Goal: Task Accomplishment & Management: Use online tool/utility

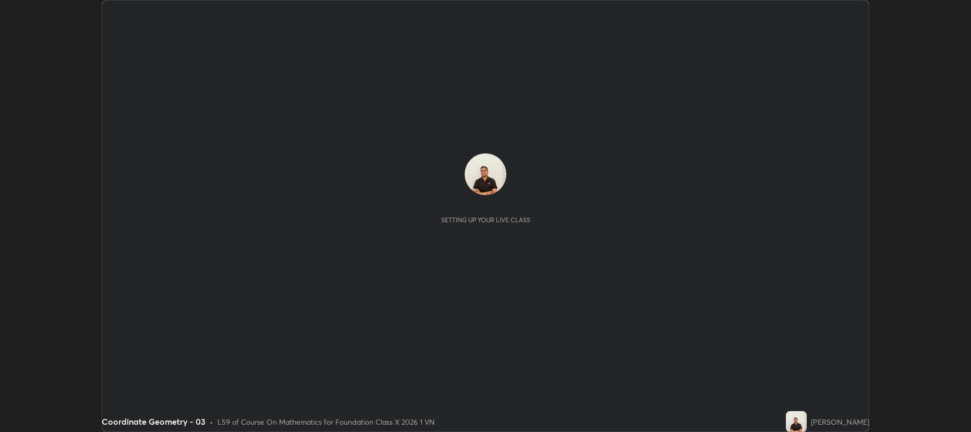
scroll to position [432, 970]
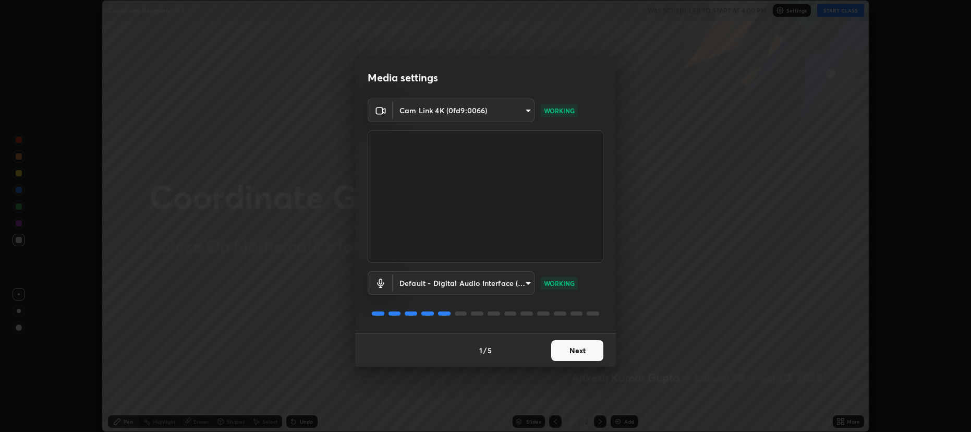
click at [569, 349] on button "Next" at bounding box center [577, 350] width 52 height 21
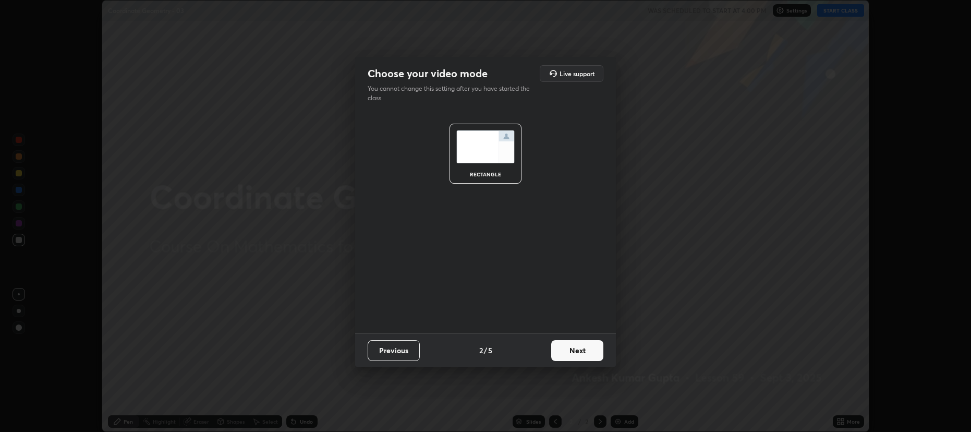
click at [571, 351] on button "Next" at bounding box center [577, 350] width 52 height 21
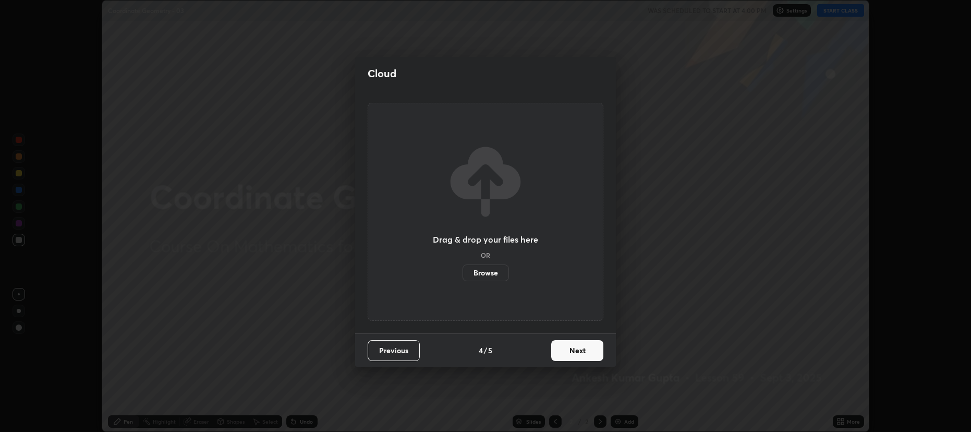
click at [573, 346] on button "Next" at bounding box center [577, 350] width 52 height 21
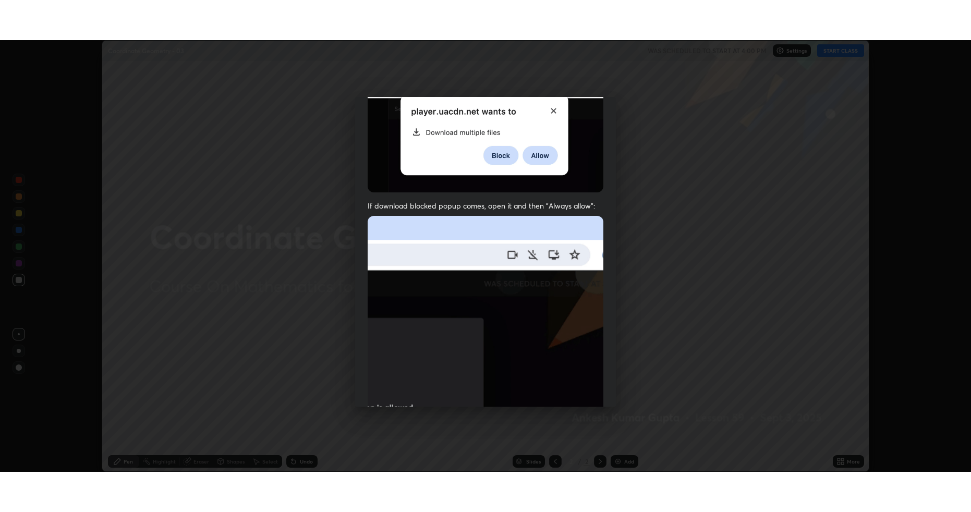
scroll to position [212, 0]
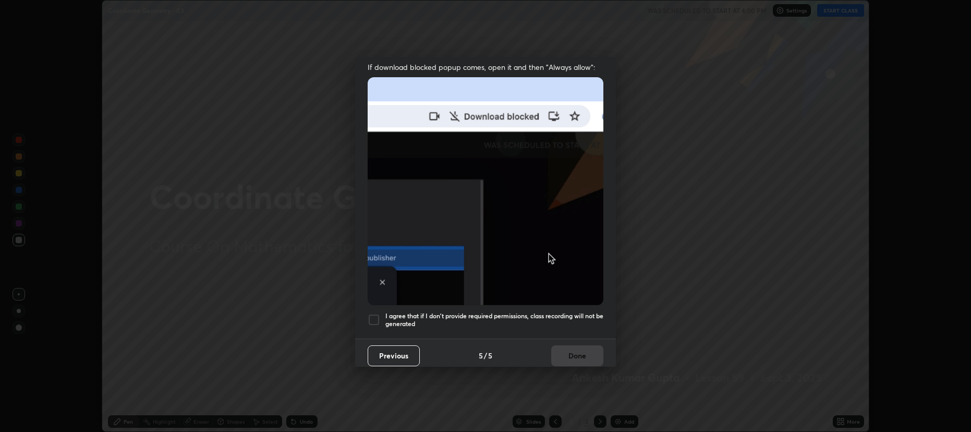
click at [374, 313] on div at bounding box center [373, 319] width 13 height 13
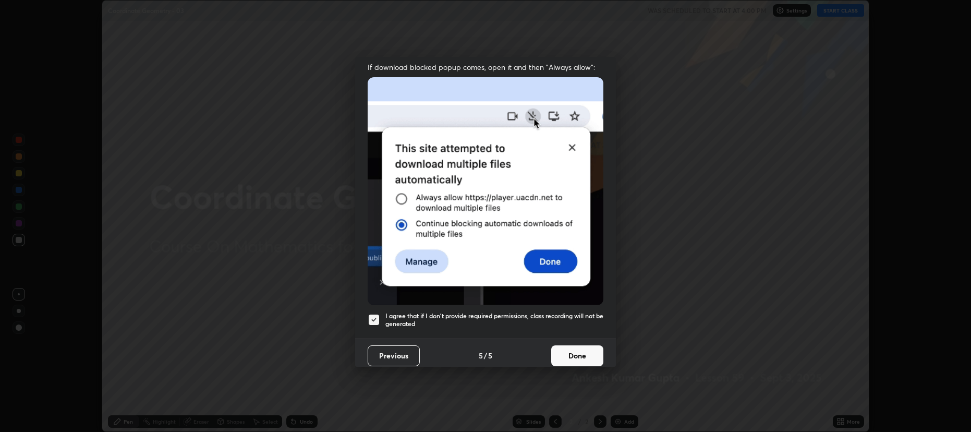
click at [551, 351] on button "Done" at bounding box center [577, 355] width 52 height 21
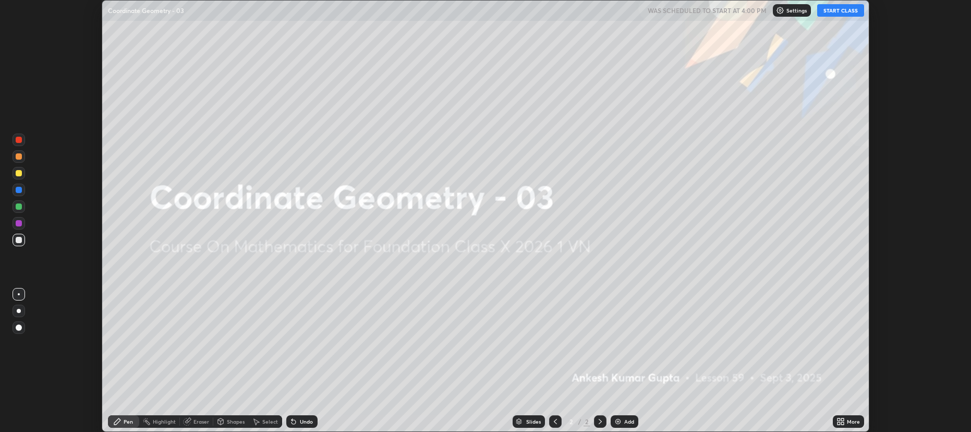
click at [840, 11] on button "START CLASS" at bounding box center [840, 10] width 47 height 13
click at [846, 425] on div "More" at bounding box center [847, 421] width 31 height 13
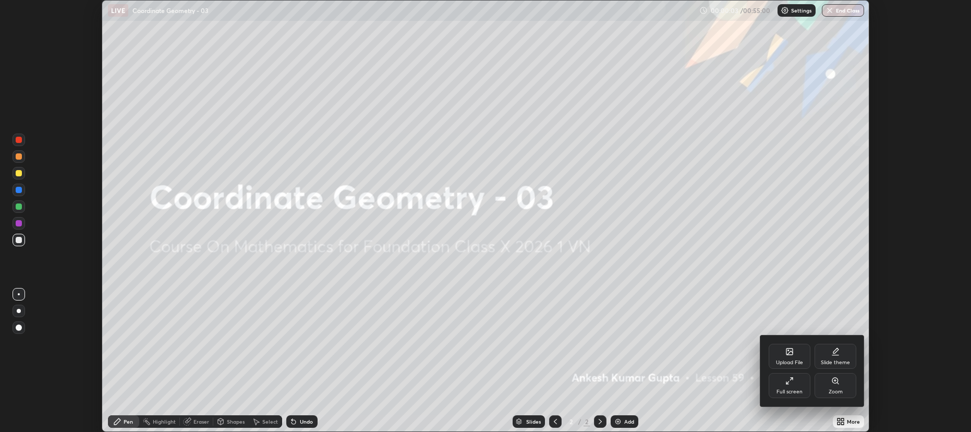
click at [780, 387] on div "Full screen" at bounding box center [789, 385] width 42 height 25
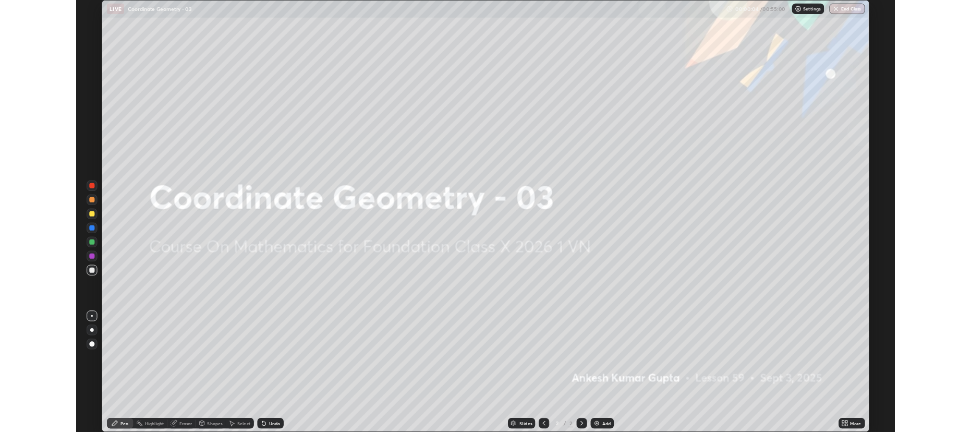
scroll to position [511, 970]
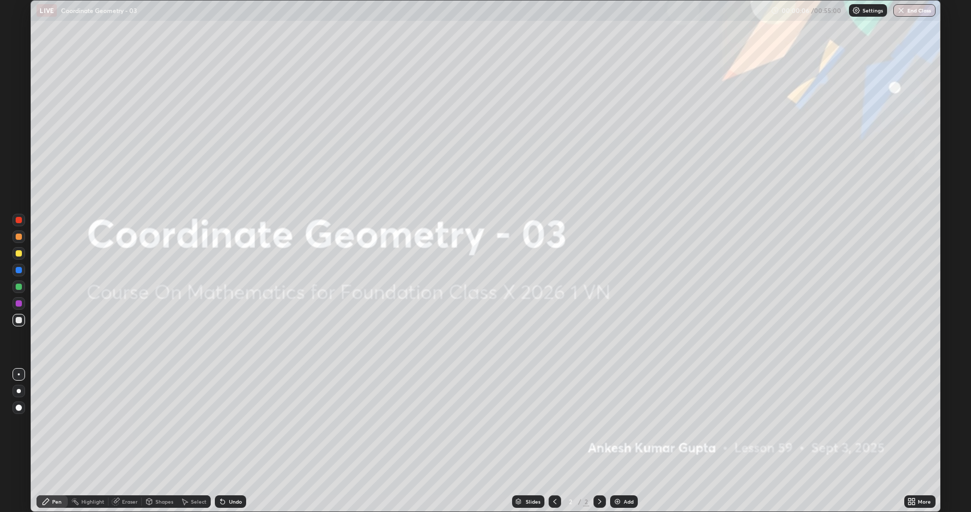
click at [620, 431] on img at bounding box center [617, 501] width 8 height 8
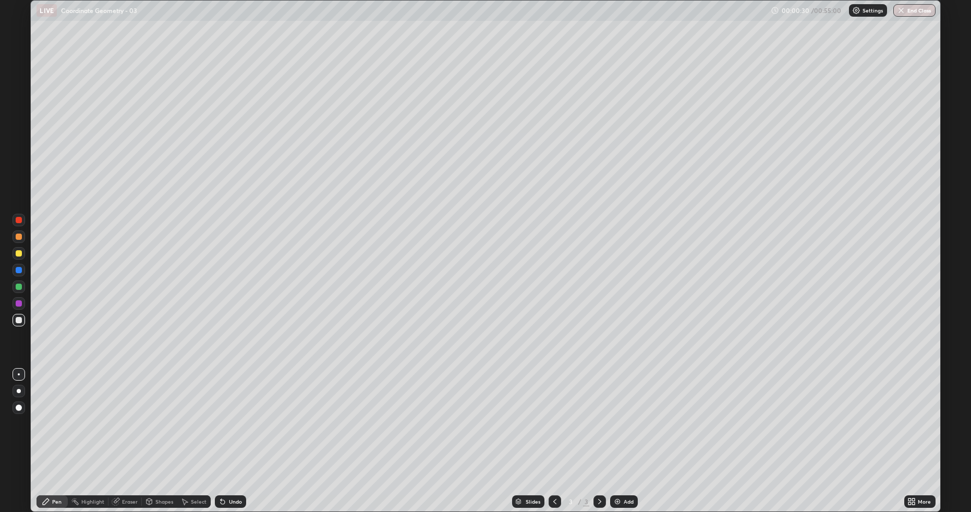
click at [152, 431] on icon at bounding box center [149, 501] width 8 height 8
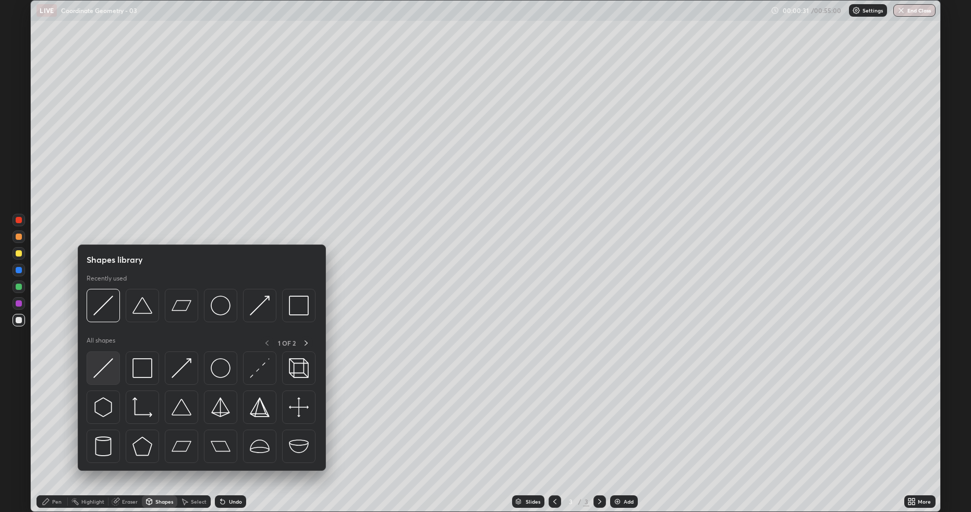
click at [108, 367] on img at bounding box center [103, 368] width 20 height 20
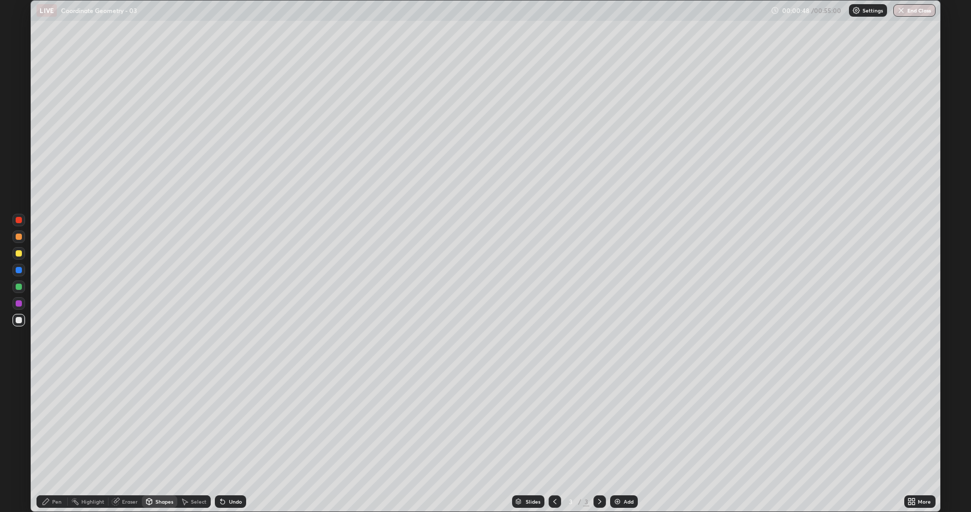
click at [51, 431] on div "Pen" at bounding box center [51, 501] width 31 height 13
click at [128, 431] on div "Eraser" at bounding box center [130, 501] width 16 height 5
click at [63, 431] on div "Pen" at bounding box center [51, 501] width 31 height 13
click at [14, 252] on div at bounding box center [19, 253] width 13 height 13
click at [916, 431] on div "More" at bounding box center [919, 501] width 31 height 13
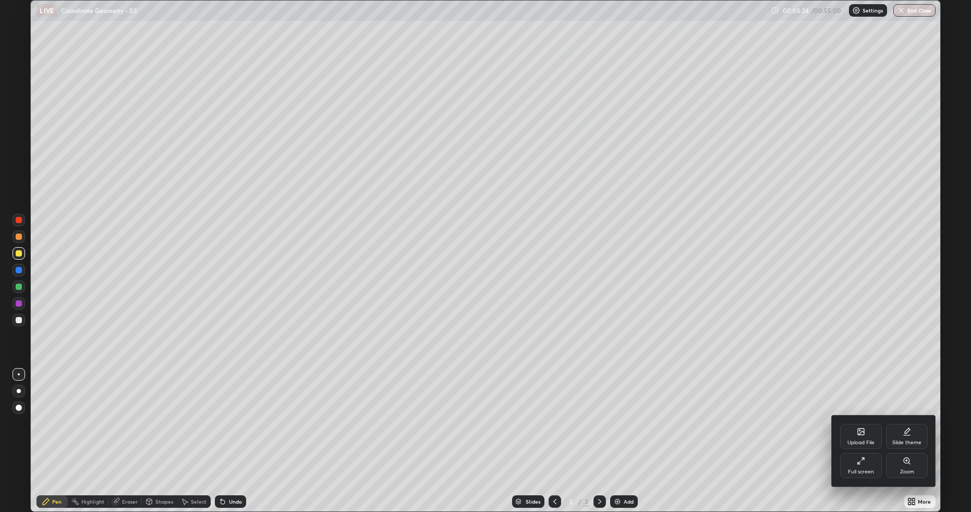
click at [862, 431] on icon at bounding box center [860, 461] width 8 height 8
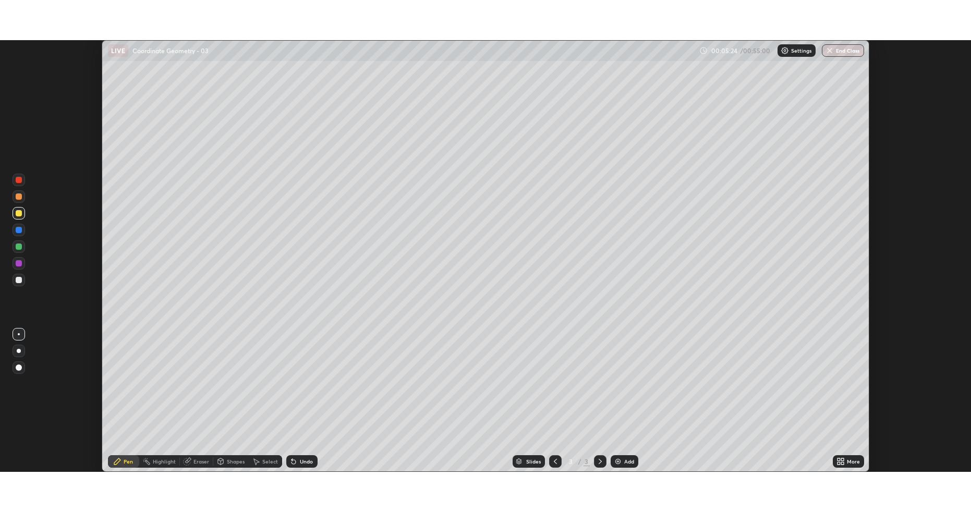
scroll to position [51690, 51152]
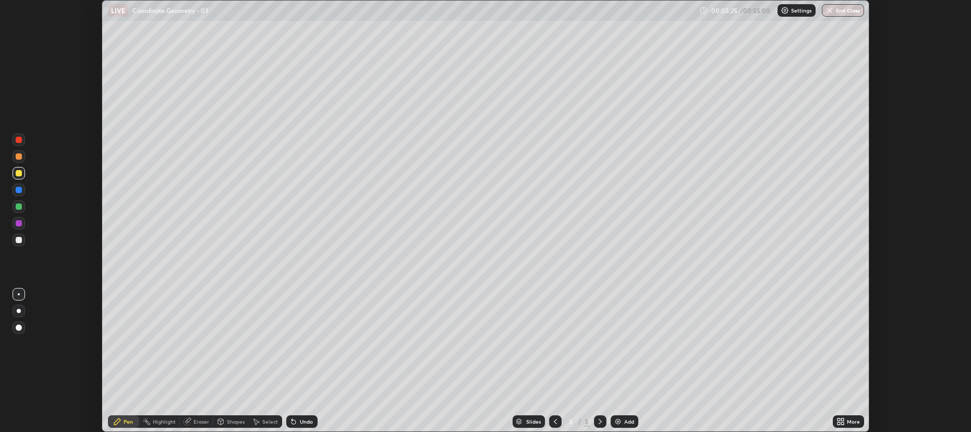
click at [850, 415] on div "More" at bounding box center [847, 421] width 31 height 13
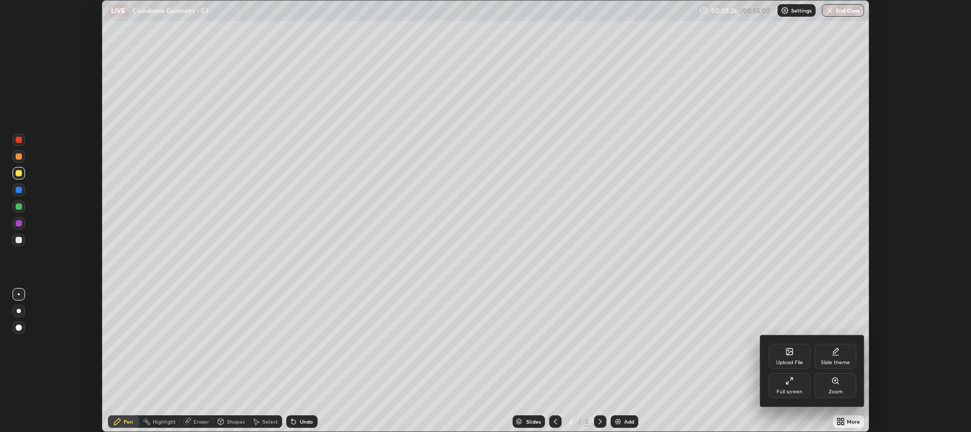
click at [788, 386] on div "Full screen" at bounding box center [789, 385] width 42 height 25
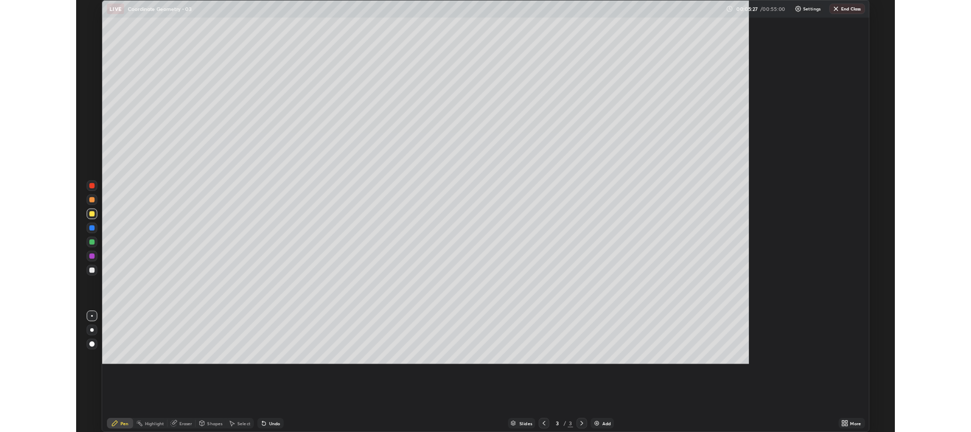
scroll to position [511, 970]
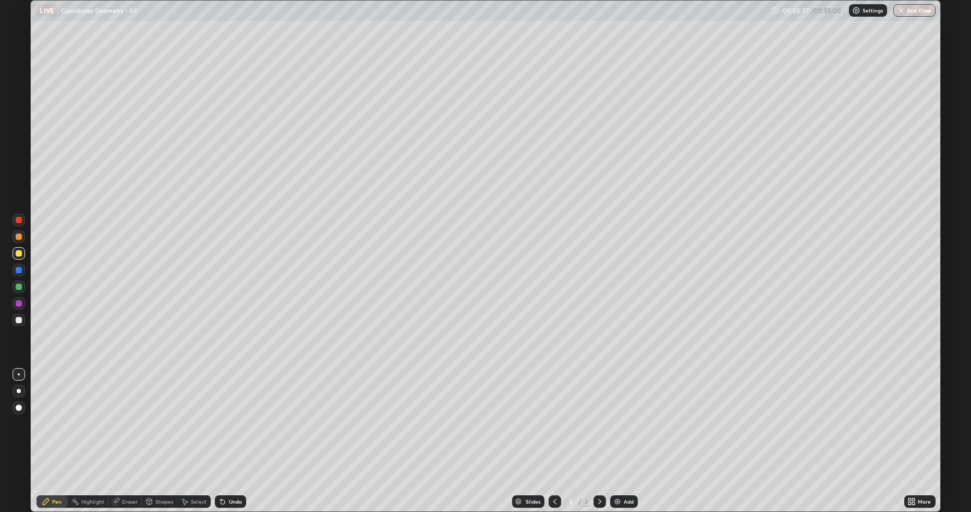
click at [127, 431] on div "Eraser" at bounding box center [130, 501] width 16 height 5
click at [54, 431] on div "Pen" at bounding box center [56, 501] width 9 height 5
click at [161, 431] on div "Shapes" at bounding box center [164, 501] width 18 height 5
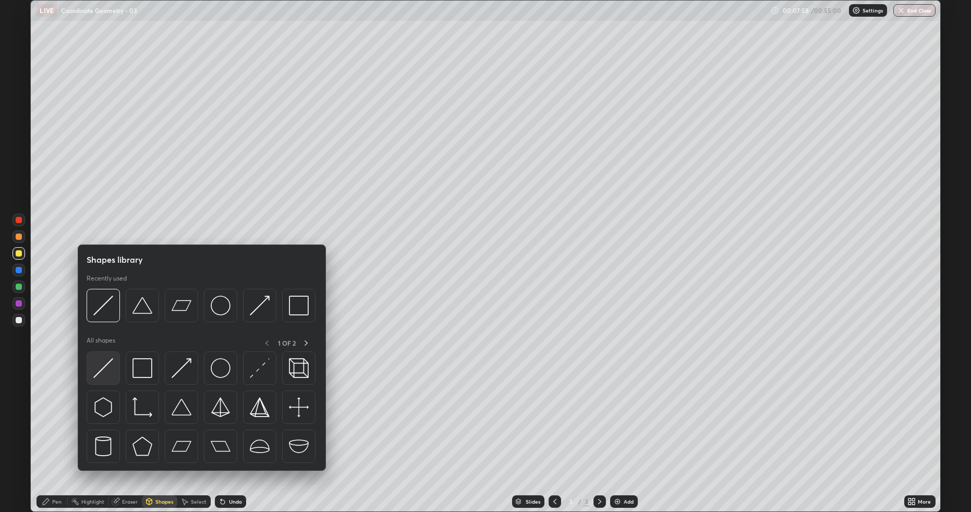
click at [113, 367] on div at bounding box center [103, 367] width 33 height 33
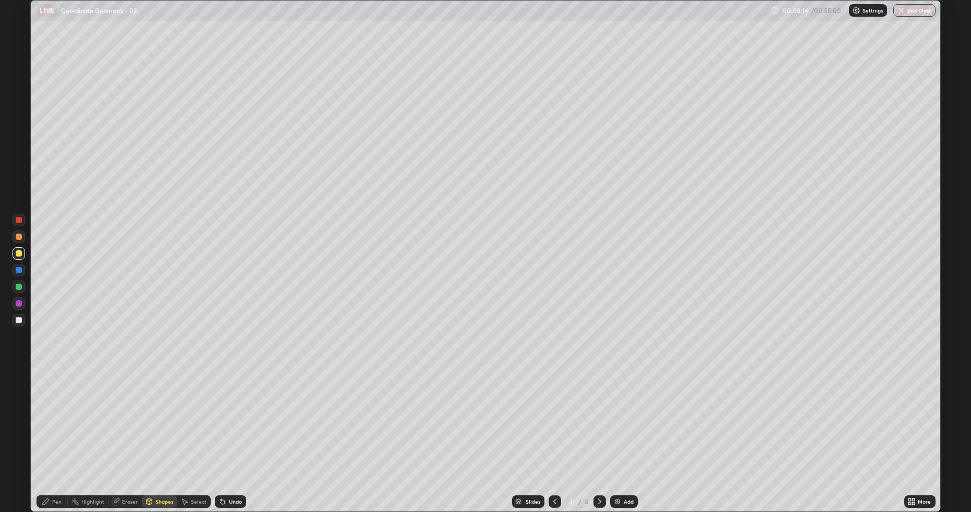
click at [55, 431] on div "Pen" at bounding box center [56, 501] width 9 height 5
click at [155, 431] on div "Shapes" at bounding box center [164, 501] width 18 height 5
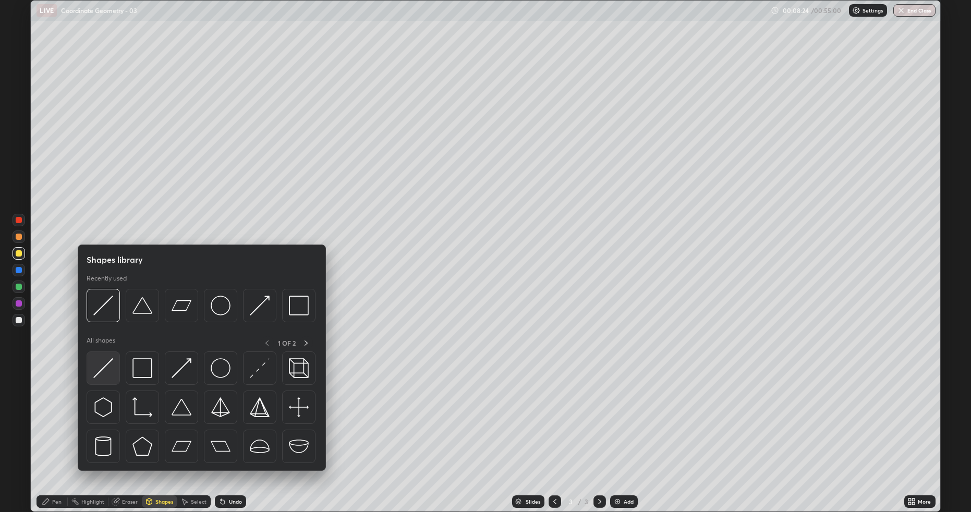
click at [108, 372] on img at bounding box center [103, 368] width 20 height 20
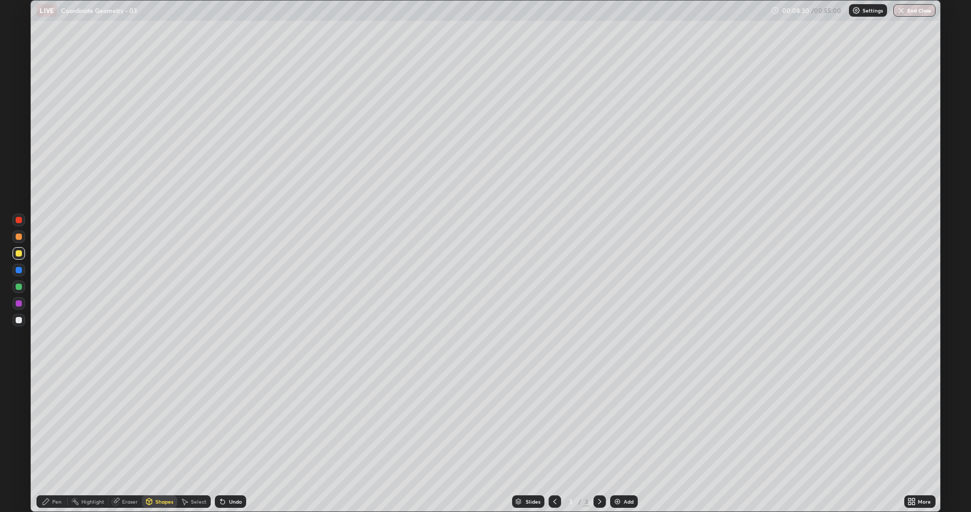
click at [125, 431] on div "Eraser" at bounding box center [124, 501] width 33 height 13
click at [54, 431] on div "Pen" at bounding box center [56, 501] width 9 height 5
click at [21, 322] on div at bounding box center [19, 320] width 6 height 6
click at [122, 431] on div "Eraser" at bounding box center [130, 501] width 16 height 5
click at [59, 431] on div "Pen" at bounding box center [56, 501] width 9 height 5
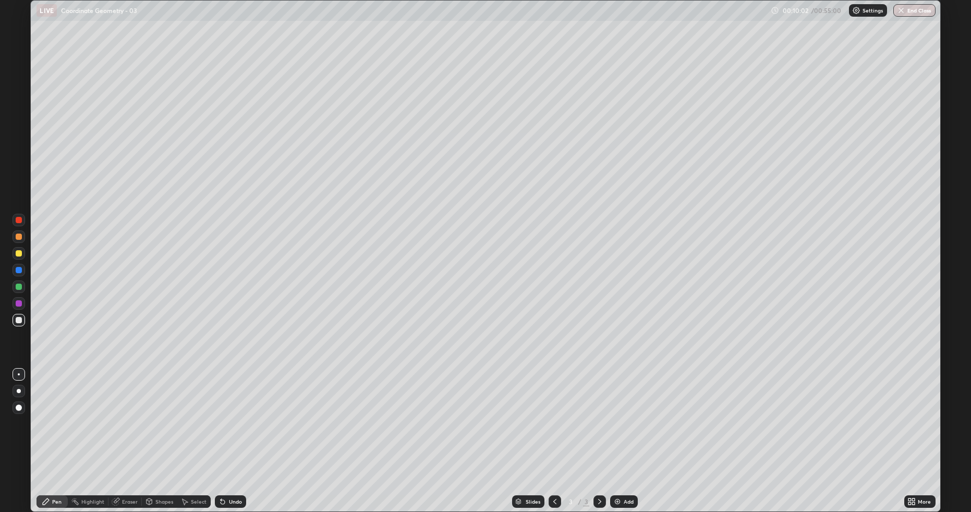
click at [230, 431] on div "Undo" at bounding box center [235, 501] width 13 height 5
click at [132, 431] on div "Eraser" at bounding box center [130, 501] width 16 height 5
click at [58, 431] on div "Pen" at bounding box center [51, 501] width 31 height 13
click at [622, 431] on div "Add" at bounding box center [624, 501] width 28 height 13
click at [16, 255] on div at bounding box center [19, 253] width 13 height 13
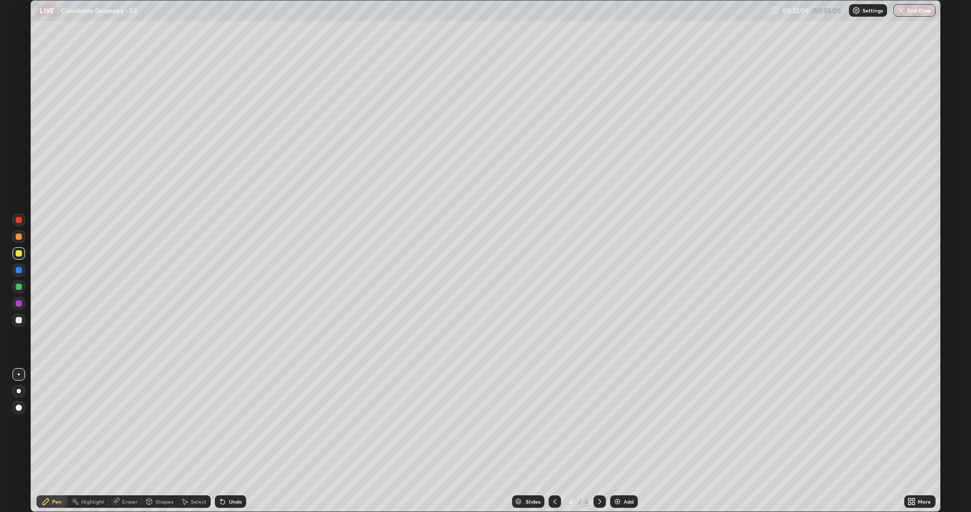
click at [616, 431] on img at bounding box center [617, 501] width 8 height 8
click at [15, 317] on div at bounding box center [19, 320] width 13 height 13
click at [127, 431] on div "Eraser" at bounding box center [124, 501] width 33 height 13
click at [58, 431] on div "Pen" at bounding box center [56, 501] width 9 height 5
click at [129, 431] on div "Eraser" at bounding box center [130, 501] width 16 height 5
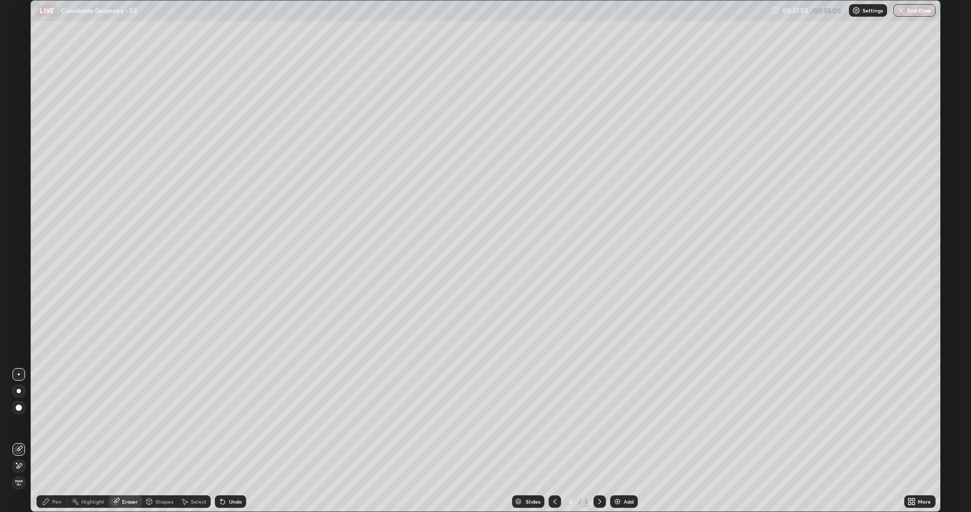
click at [47, 431] on icon at bounding box center [46, 501] width 8 height 8
click at [124, 431] on div "Eraser" at bounding box center [130, 501] width 16 height 5
click at [54, 431] on div "Pen" at bounding box center [56, 501] width 9 height 5
click at [618, 431] on div "Add" at bounding box center [624, 501] width 28 height 13
click at [127, 431] on div "Eraser" at bounding box center [124, 501] width 33 height 13
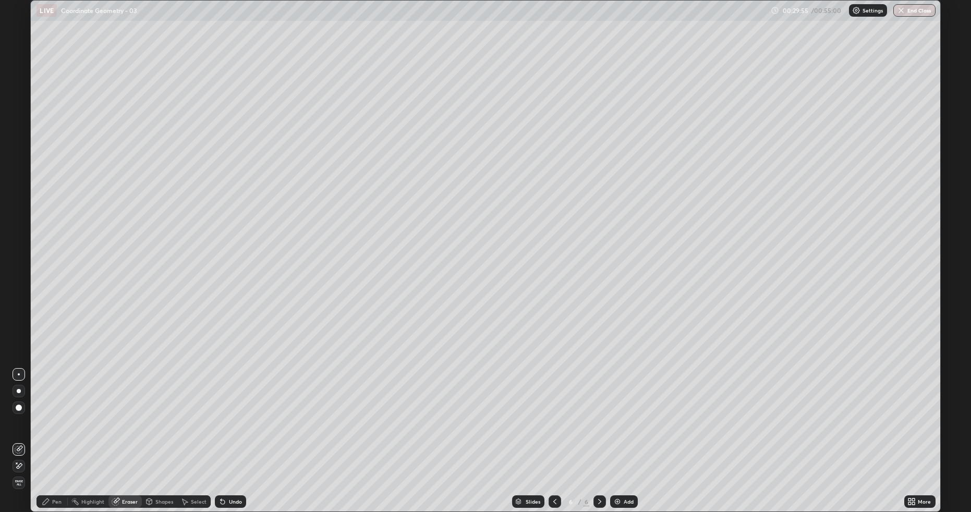
click at [61, 431] on div "Pen" at bounding box center [56, 501] width 9 height 5
click at [122, 431] on div "Eraser" at bounding box center [130, 501] width 16 height 5
click at [47, 431] on icon at bounding box center [46, 501] width 8 height 8
click at [614, 431] on img at bounding box center [617, 501] width 8 height 8
click at [77, 431] on div "Highlight" at bounding box center [88, 501] width 41 height 13
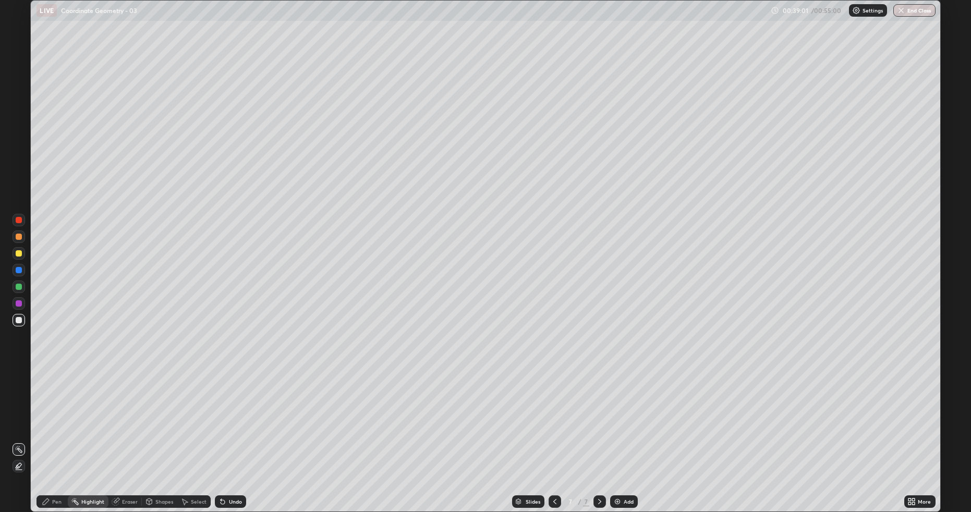
click at [58, 431] on div "Pen" at bounding box center [51, 501] width 31 height 13
click at [125, 431] on div "Eraser" at bounding box center [130, 501] width 16 height 5
click at [50, 431] on div "Pen" at bounding box center [51, 501] width 31 height 13
click at [618, 431] on img at bounding box center [617, 501] width 8 height 8
click at [120, 431] on div "Eraser" at bounding box center [124, 501] width 33 height 13
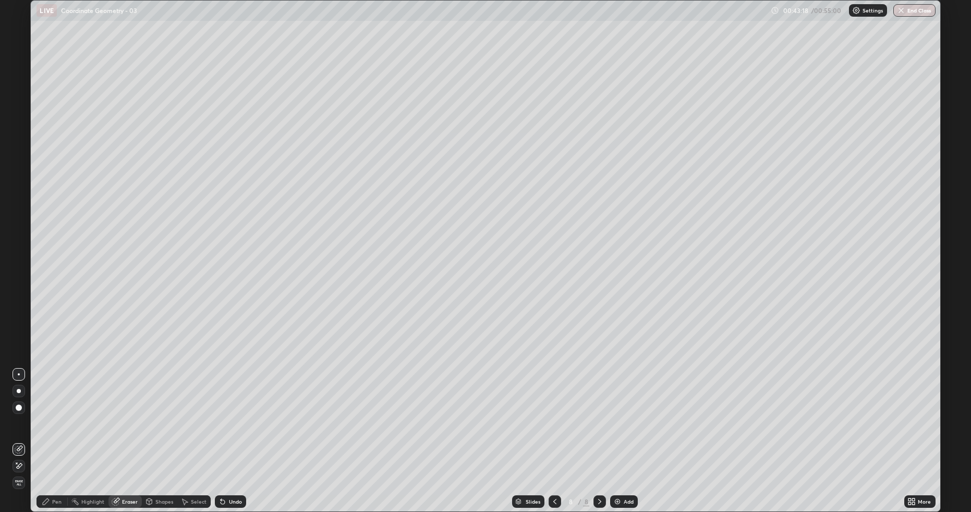
click at [59, 431] on div "Pen" at bounding box center [56, 501] width 9 height 5
click at [120, 431] on div "Eraser" at bounding box center [124, 501] width 33 height 13
click at [55, 431] on div "Pen" at bounding box center [56, 501] width 9 height 5
click at [613, 431] on img at bounding box center [617, 501] width 8 height 8
click at [117, 431] on icon at bounding box center [115, 501] width 7 height 7
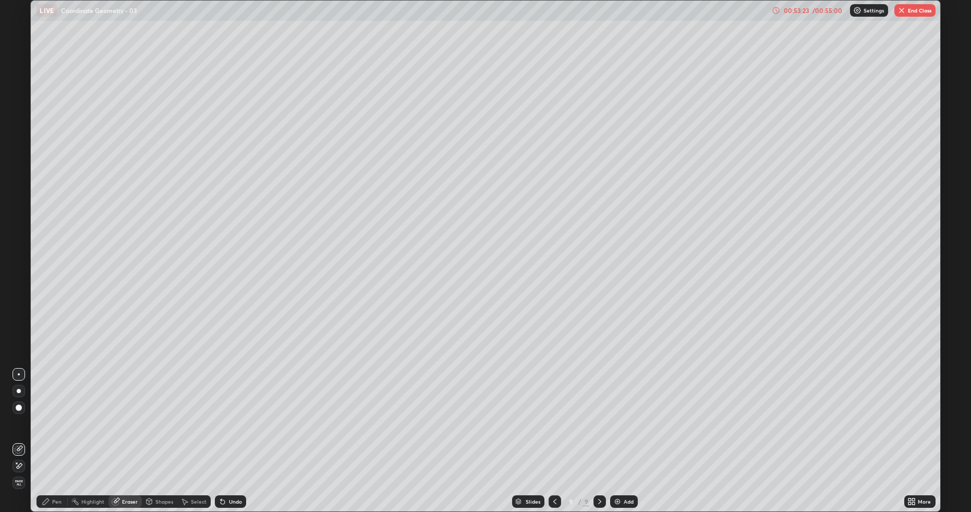
click at [39, 431] on div "Pen" at bounding box center [51, 501] width 31 height 13
click at [43, 431] on icon at bounding box center [46, 501] width 8 height 8
click at [124, 431] on div "Eraser" at bounding box center [130, 501] width 16 height 5
click at [48, 431] on icon at bounding box center [46, 501] width 8 height 8
click at [274, 431] on div "Slides 9 / 9 Add" at bounding box center [574, 501] width 657 height 21
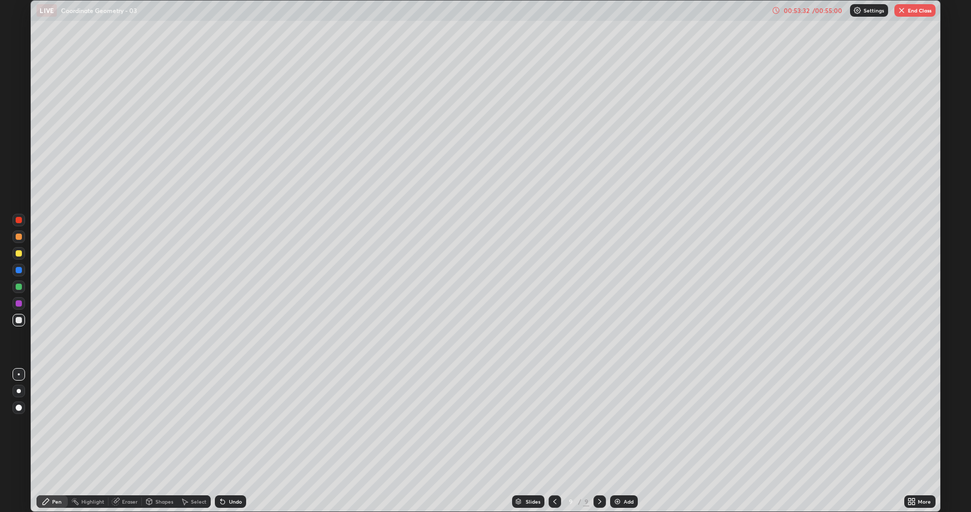
click at [125, 431] on div "Eraser" at bounding box center [130, 501] width 16 height 5
click at [54, 431] on div "Pen" at bounding box center [56, 501] width 9 height 5
click at [920, 12] on button "End Class" at bounding box center [914, 10] width 41 height 13
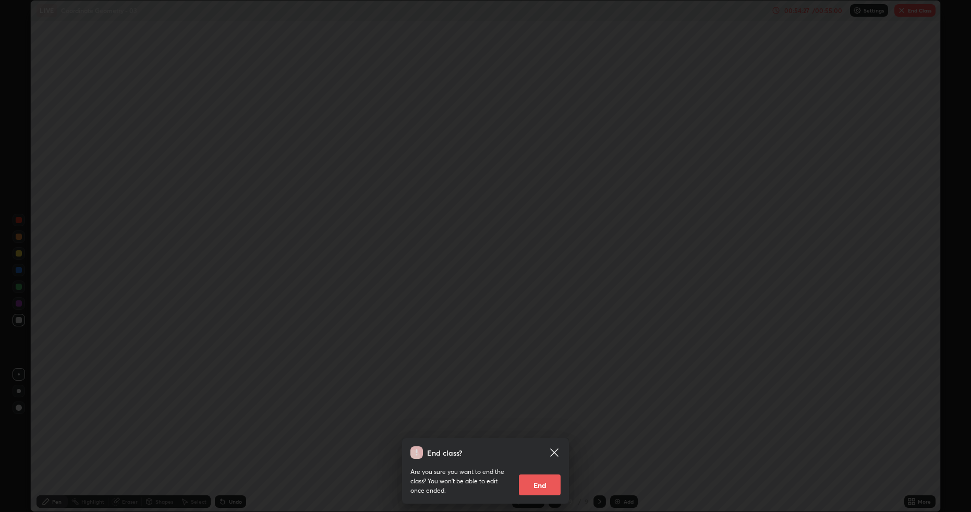
click at [544, 431] on button "End" at bounding box center [540, 484] width 42 height 21
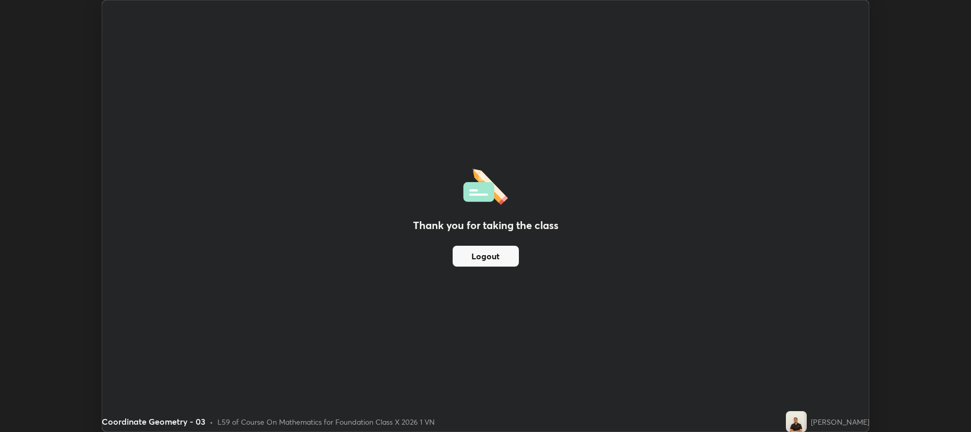
scroll to position [51690, 51152]
